Goal: Find specific page/section: Find specific page/section

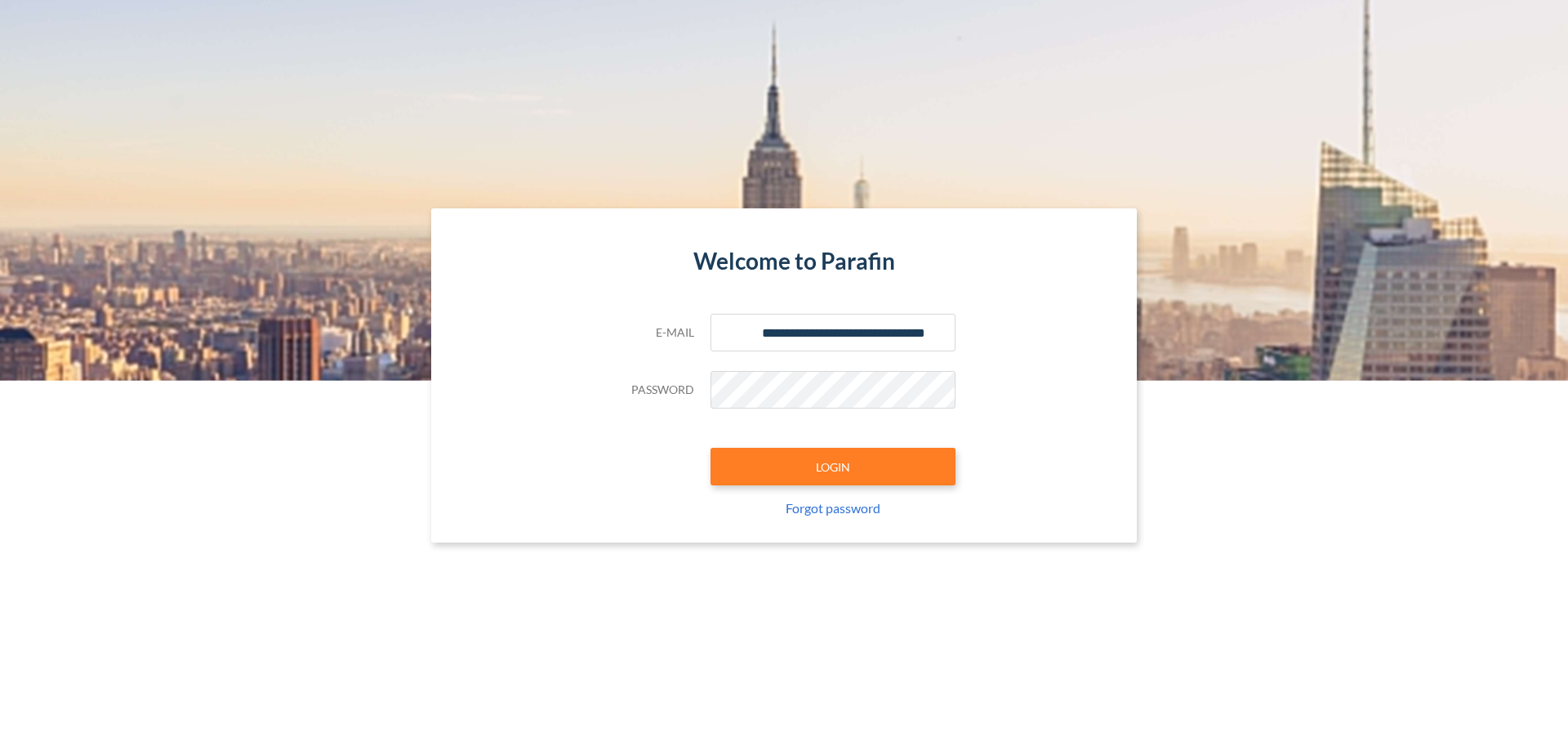
type input "**********"
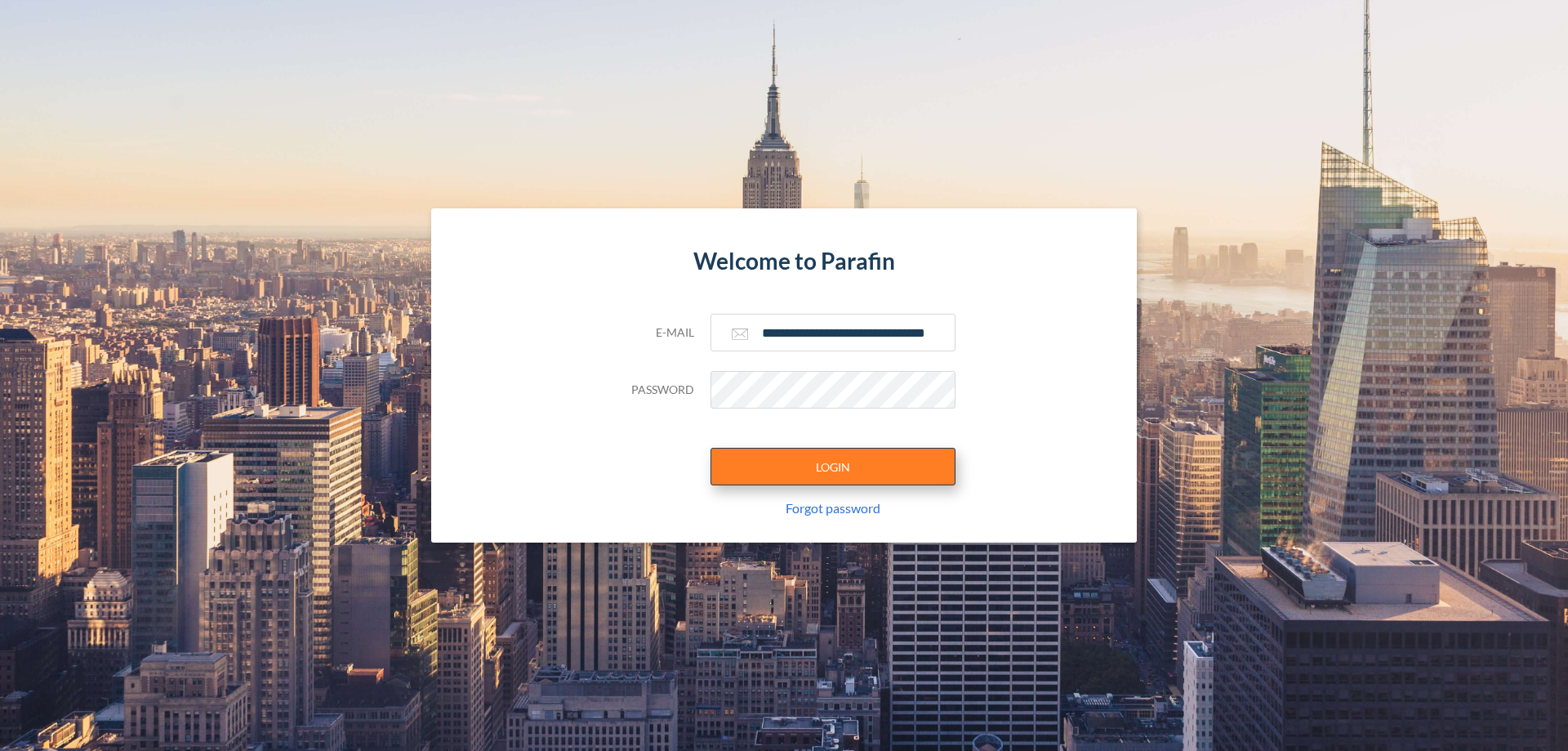
click at [833, 466] on button "LOGIN" at bounding box center [833, 465] width 245 height 37
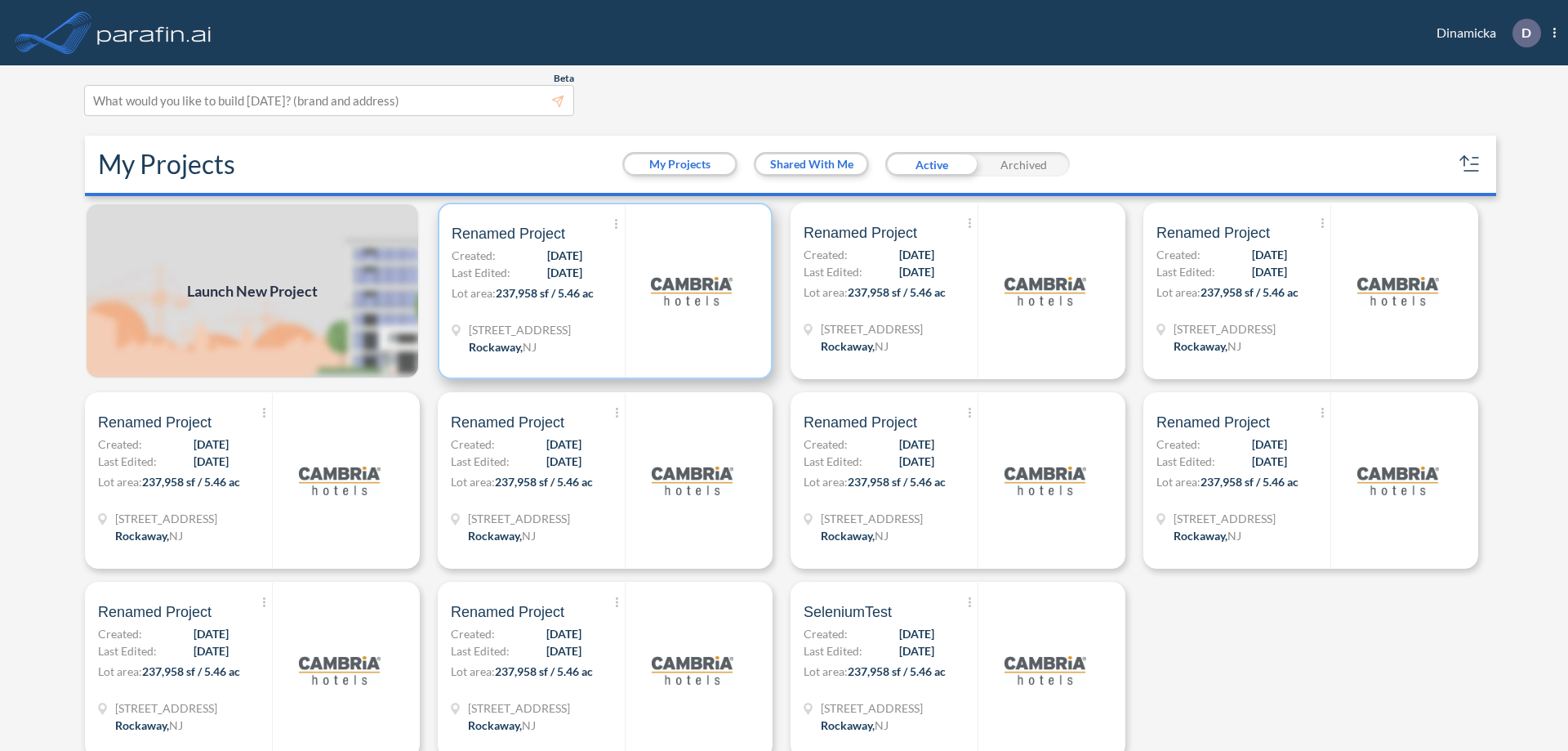
scroll to position [4, 0]
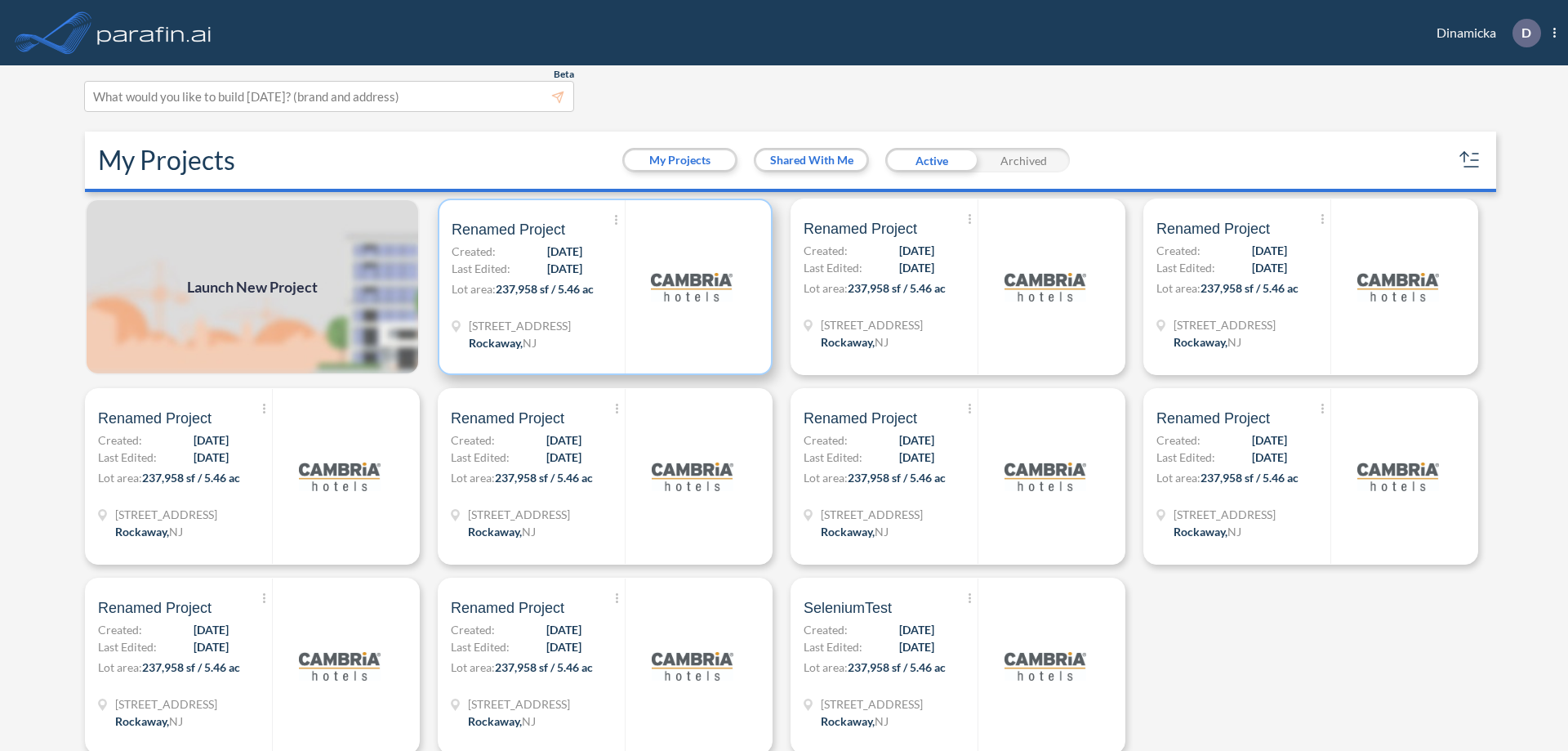
click at [602, 287] on p "Lot area: 237,958 sf / 5.46 ac" at bounding box center [539, 291] width 173 height 24
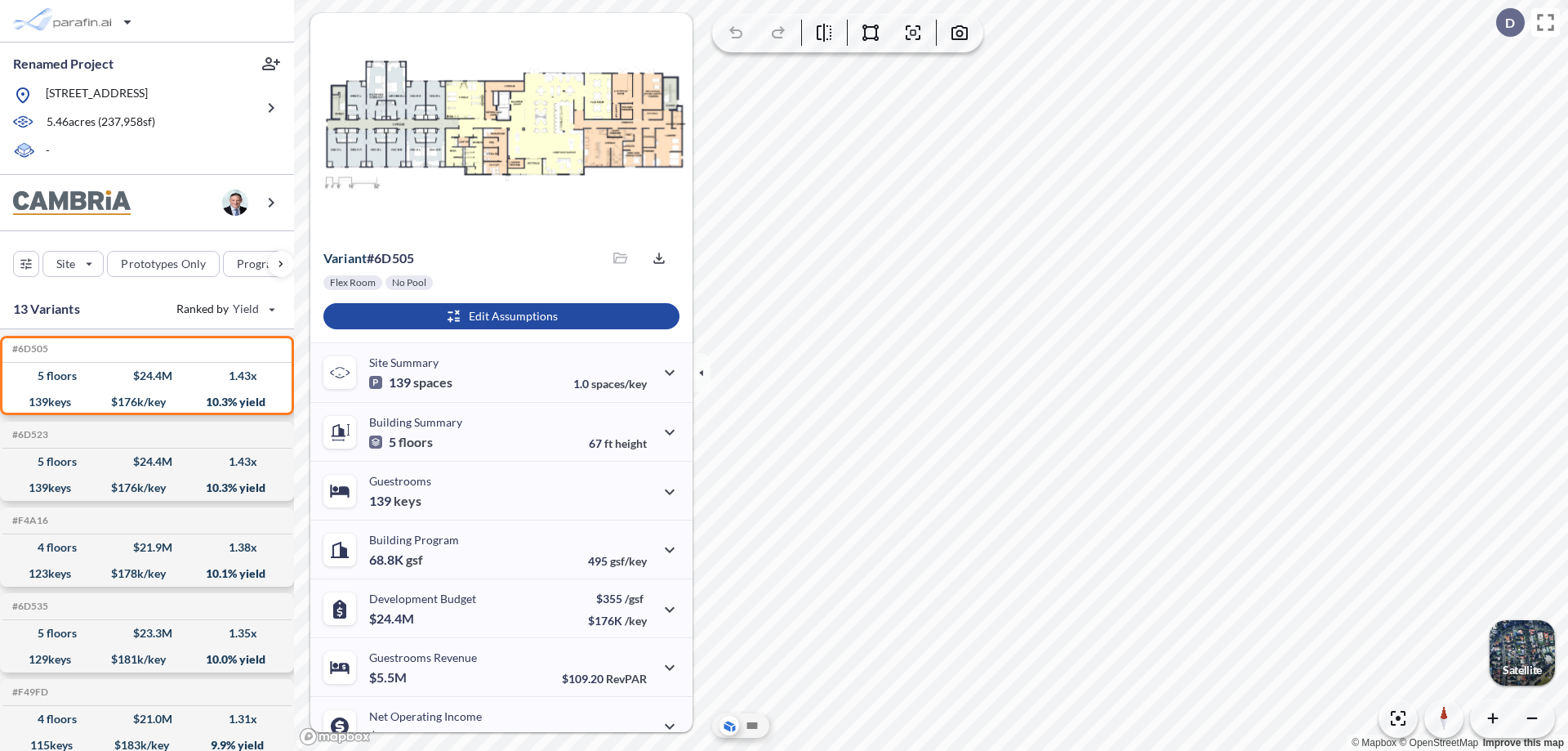
scroll to position [83, 0]
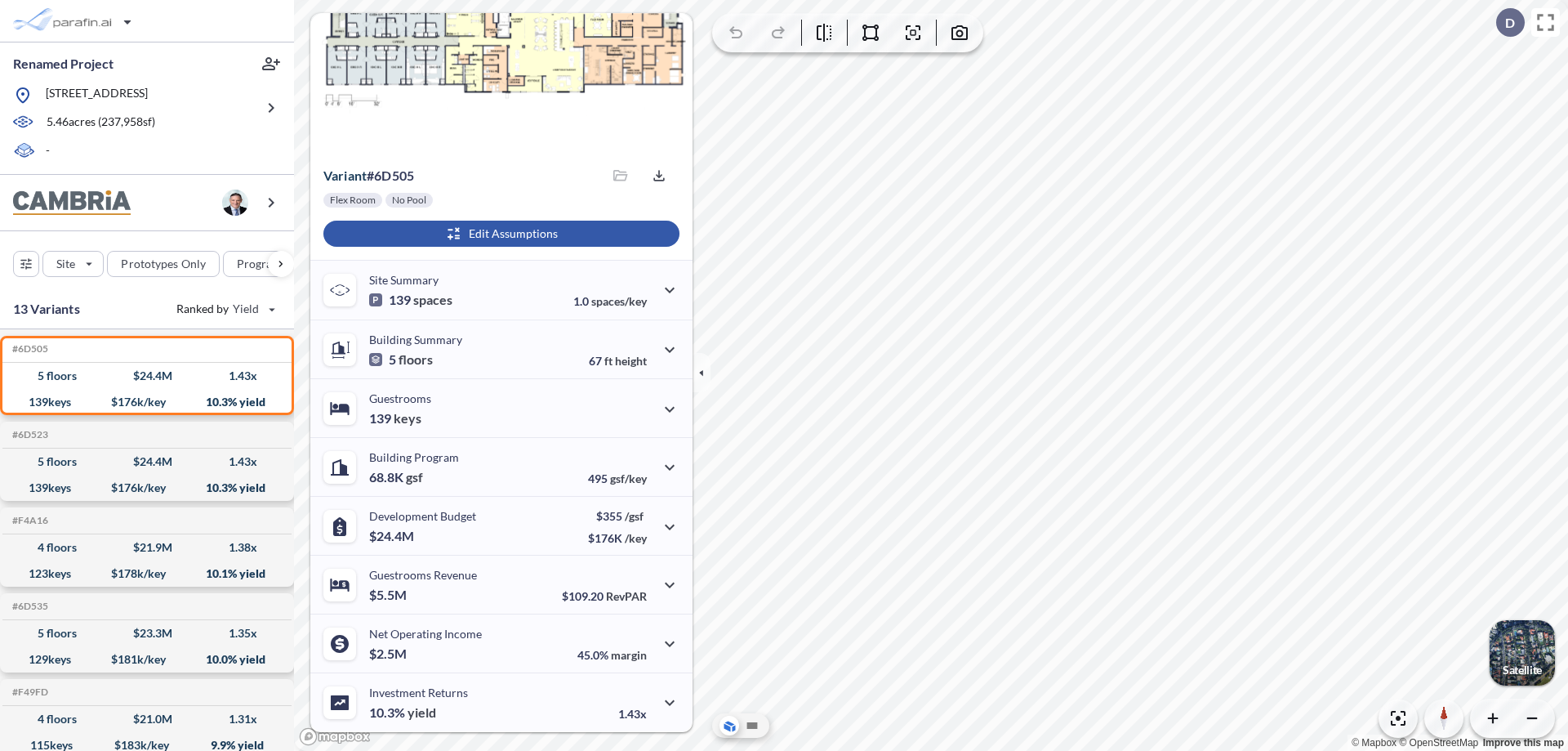
click at [499, 233] on div "button" at bounding box center [501, 233] width 356 height 26
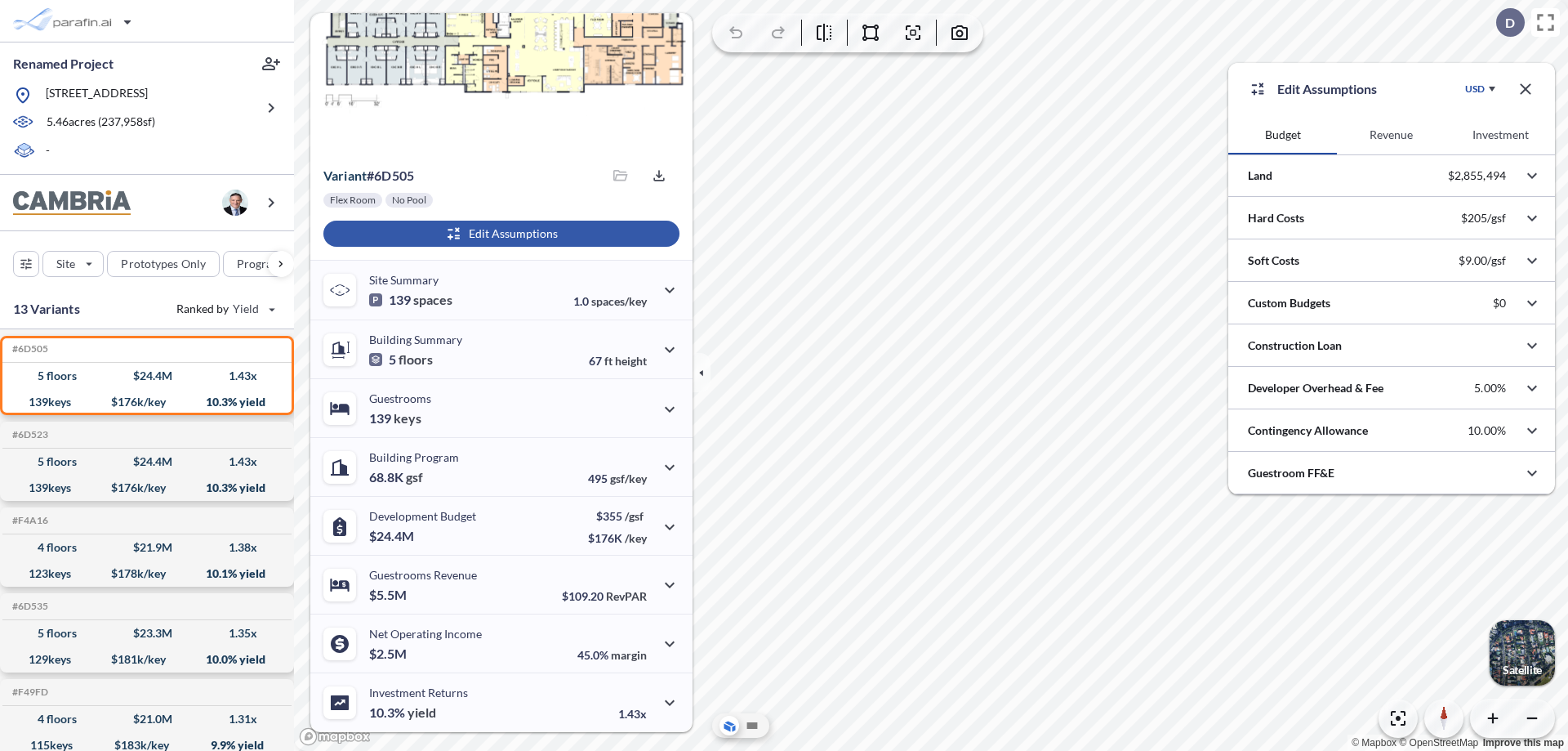
click at [1391, 135] on button "Revenue" at bounding box center [1391, 134] width 108 height 39
